Goal: Find specific page/section: Find specific page/section

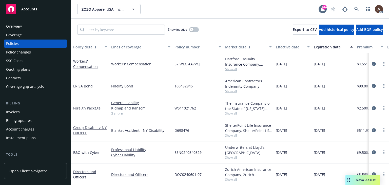
scroll to position [0, 175]
